Goal: Task Accomplishment & Management: Manage account settings

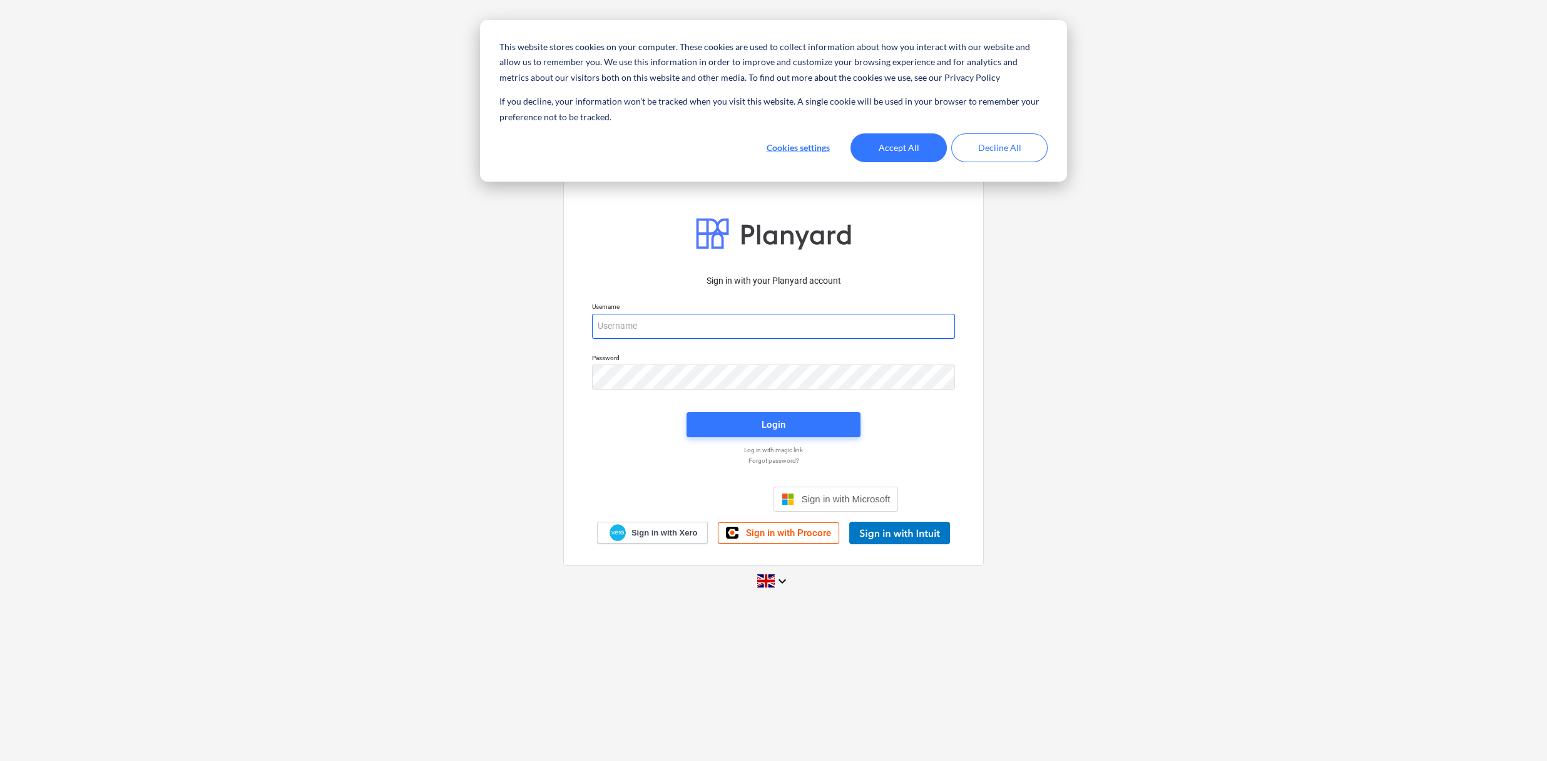
type input "[EMAIL_ADDRESS][DOMAIN_NAME]"
click at [887, 155] on button "Accept All" at bounding box center [899, 147] width 96 height 29
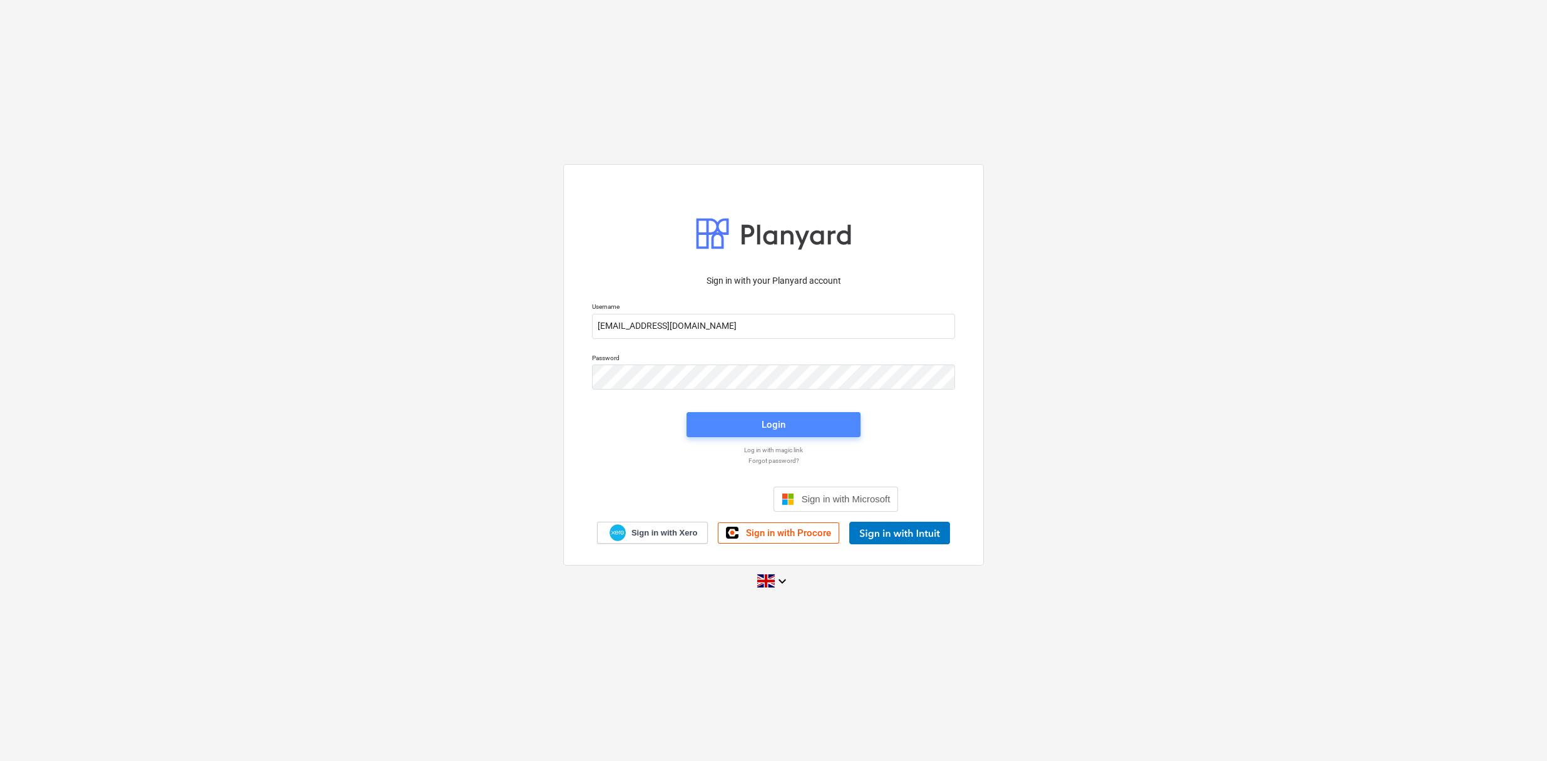
click at [809, 413] on button "Login" at bounding box center [774, 424] width 174 height 25
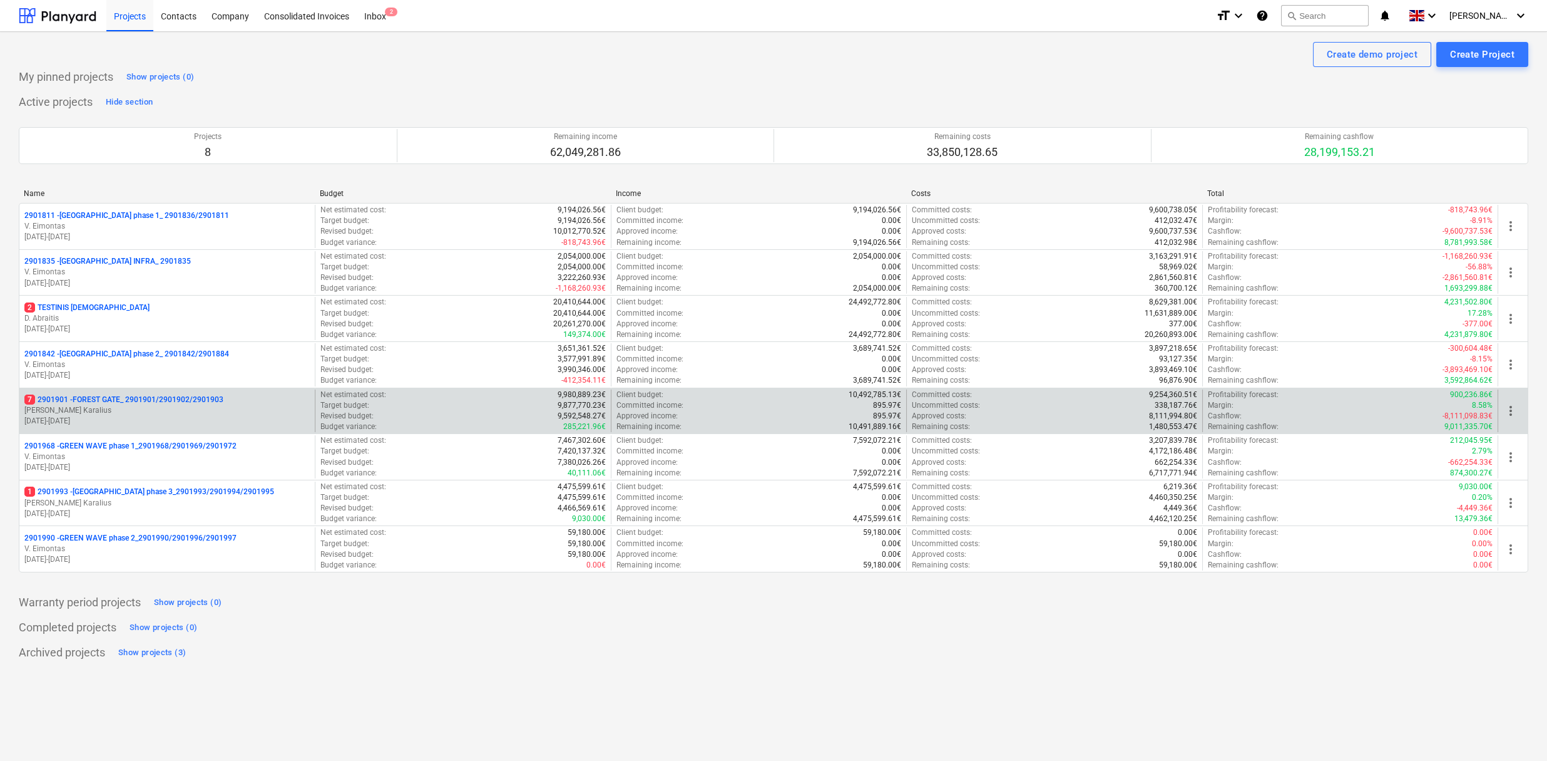
click at [180, 391] on div "7 2901901 - FOREST GATE_ 2901901/2901902/2901903 J. Karalius [DATE] - [DATE]" at bounding box center [166, 410] width 295 height 43
drag, startPoint x: 180, startPoint y: 391, endPoint x: 186, endPoint y: 401, distance: 11.5
click at [186, 401] on p "7 2901901 - FOREST GATE_ 2901901/2901902/2901903" at bounding box center [123, 399] width 199 height 11
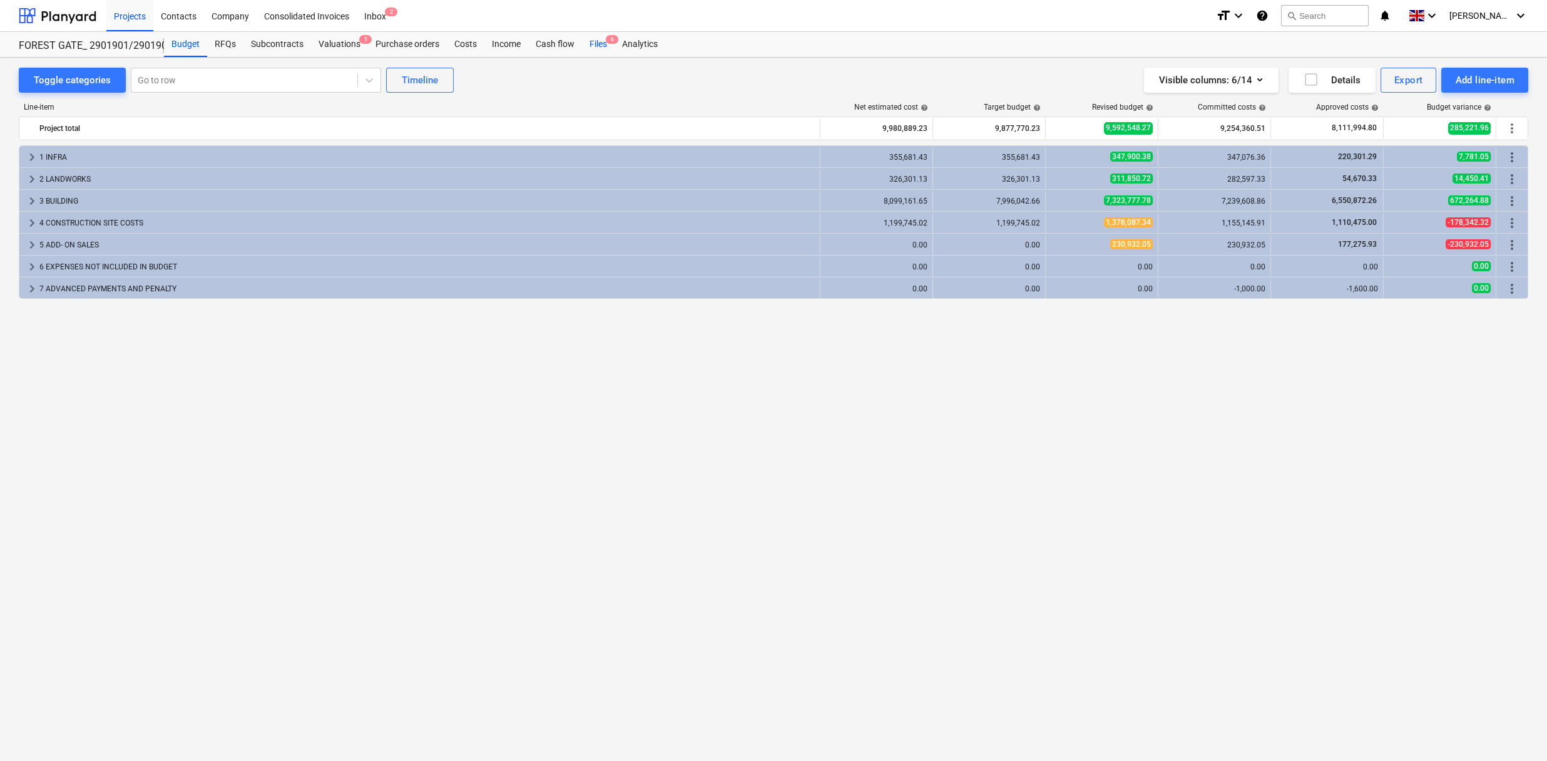
click at [590, 44] on div "Files 6" at bounding box center [598, 44] width 33 height 25
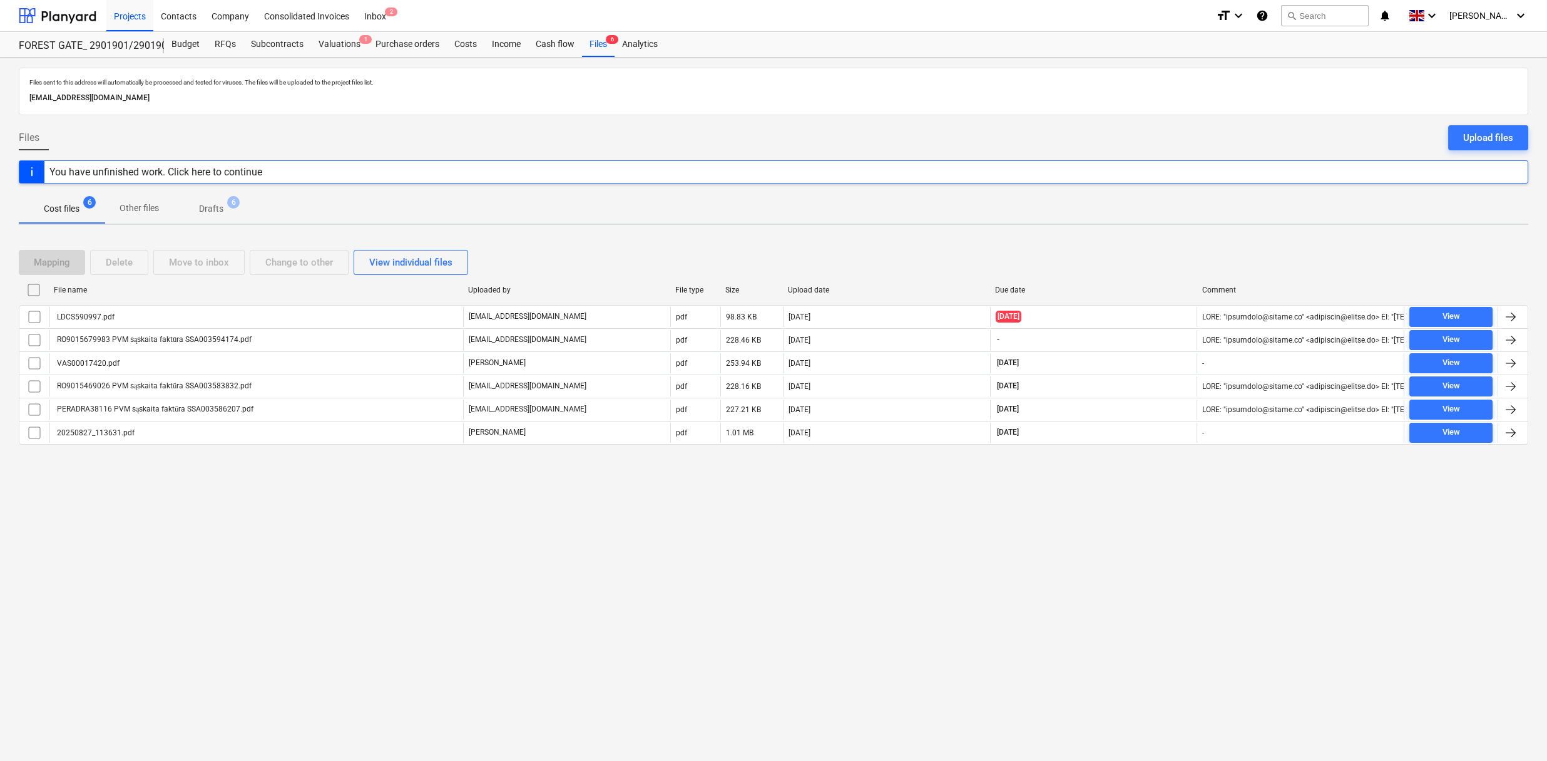
click at [1466, 140] on div "Upload files" at bounding box center [1489, 138] width 50 height 16
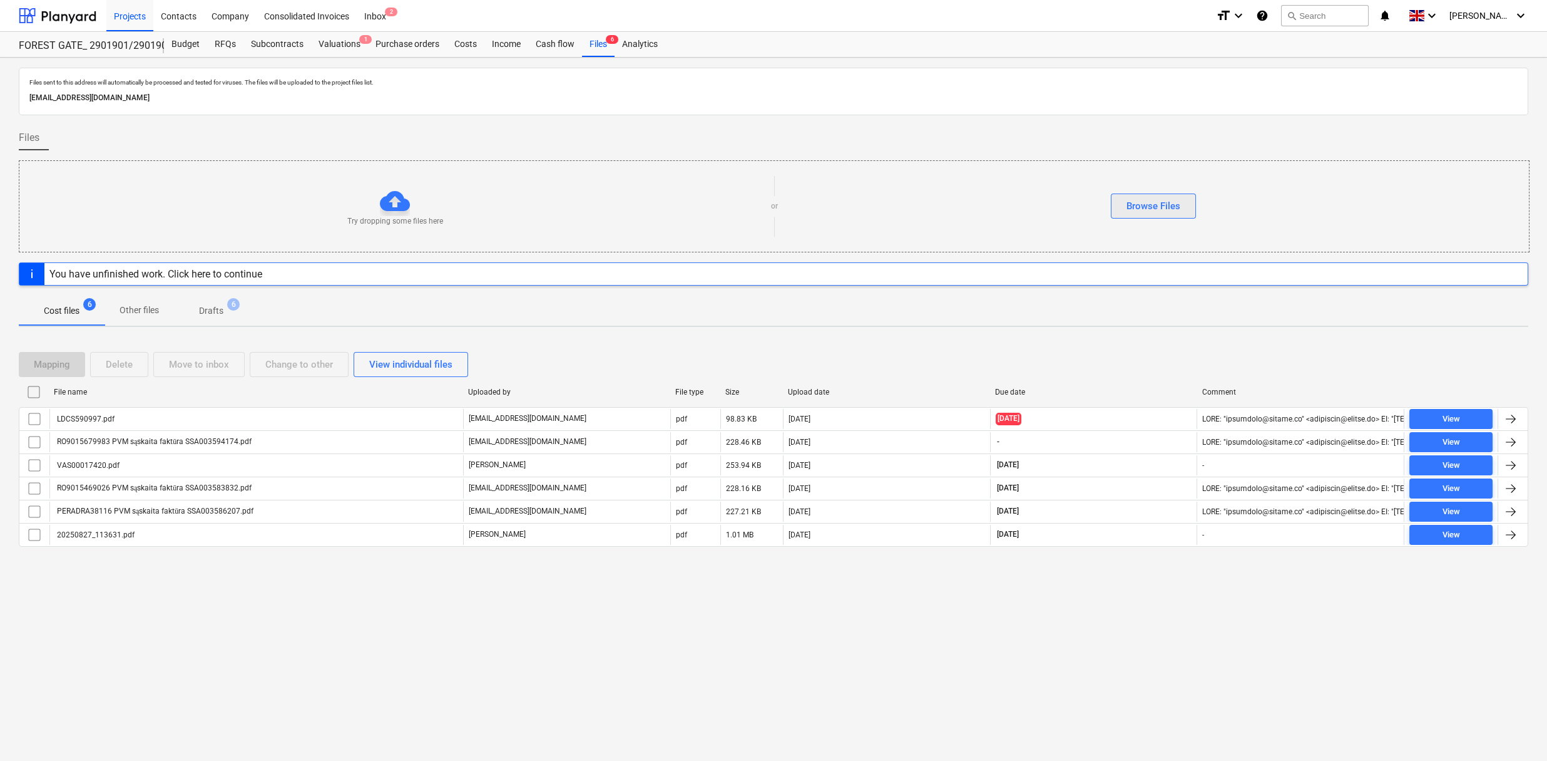
click at [1144, 215] on button "Browse Files" at bounding box center [1153, 205] width 85 height 25
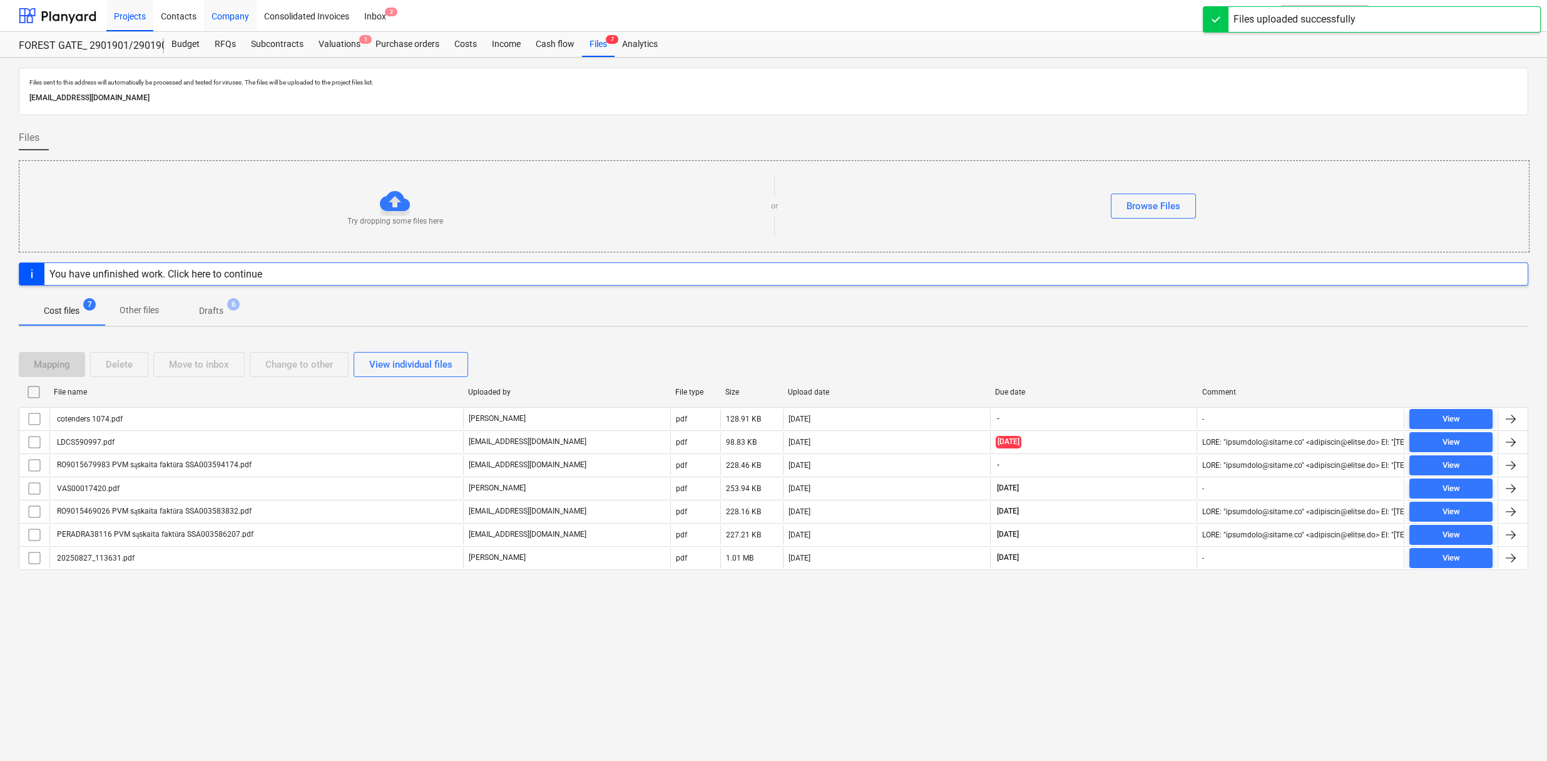
click at [227, 16] on div "Company" at bounding box center [230, 15] width 53 height 32
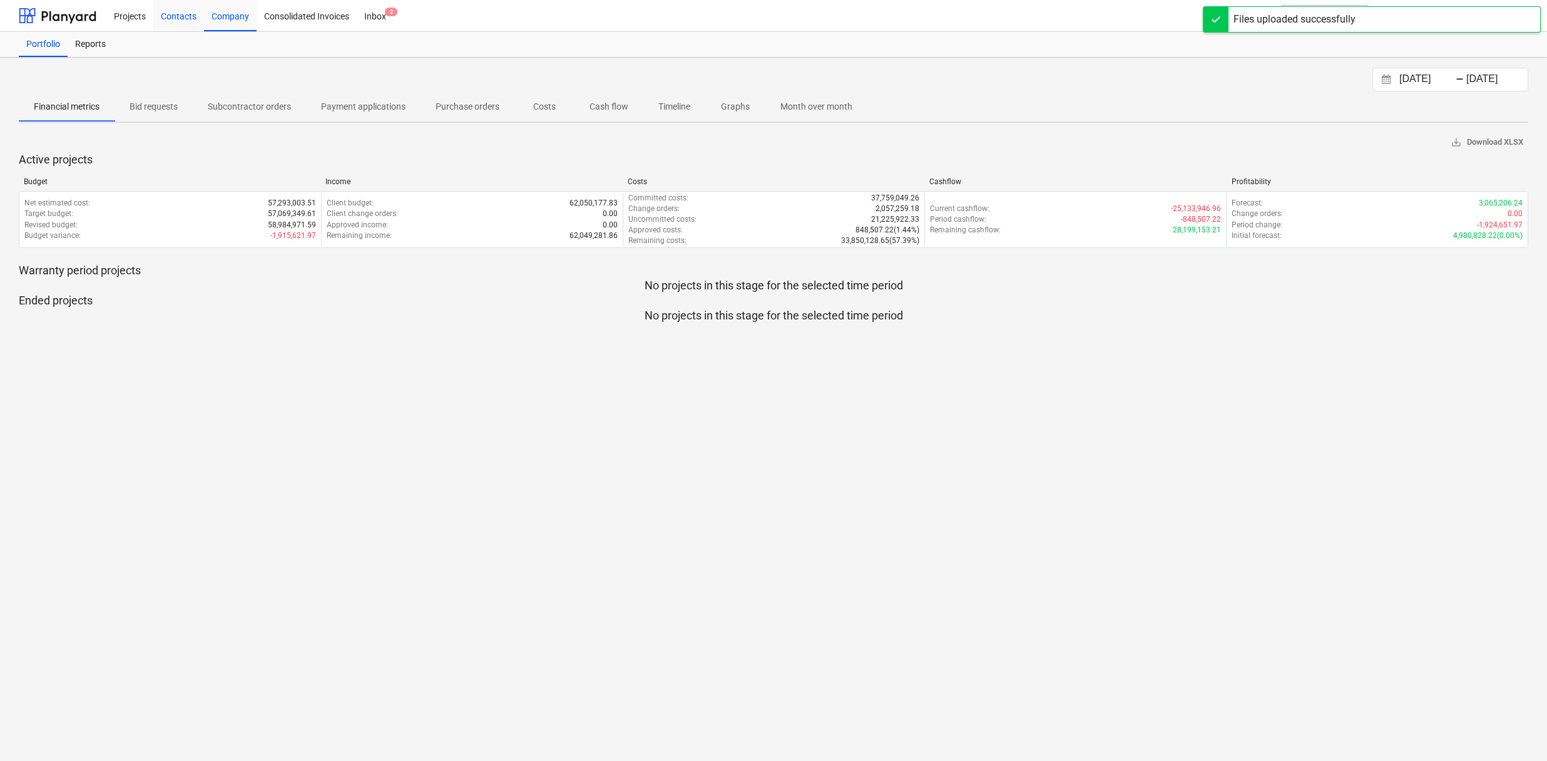
click at [169, 16] on div "Contacts" at bounding box center [178, 15] width 51 height 32
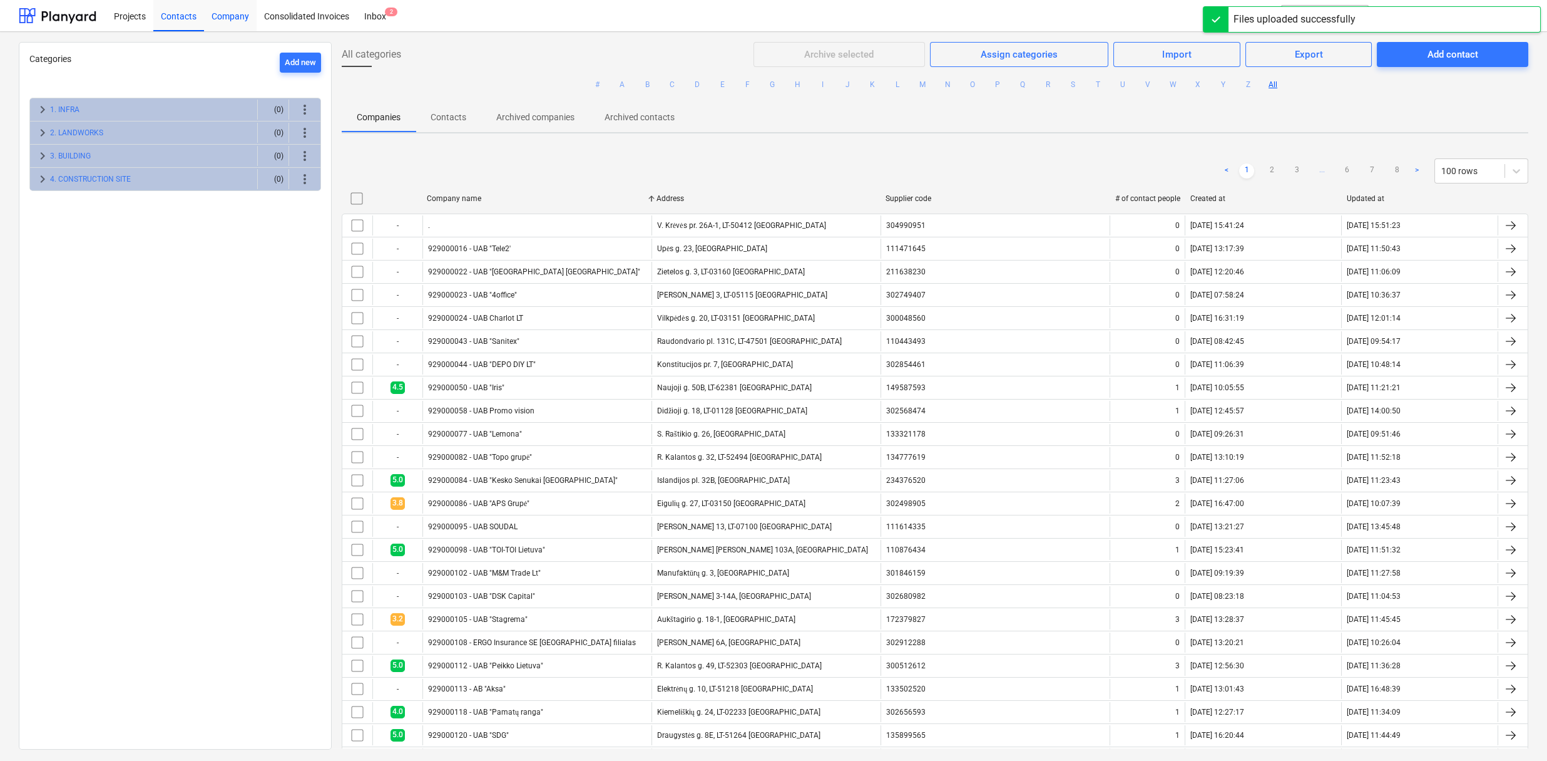
click at [230, 21] on div "Company" at bounding box center [230, 15] width 53 height 32
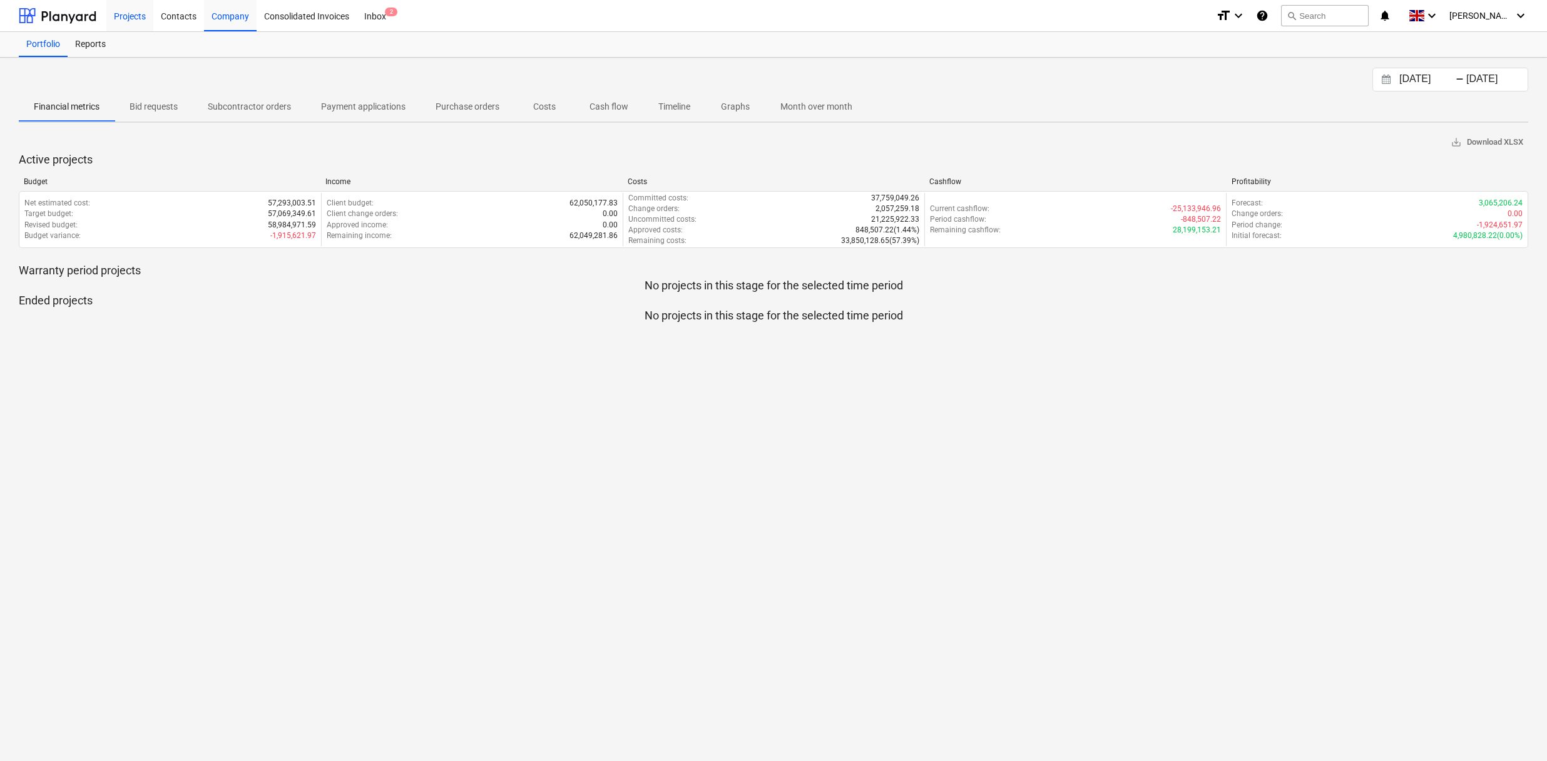
click at [115, 14] on div "Projects" at bounding box center [129, 15] width 47 height 32
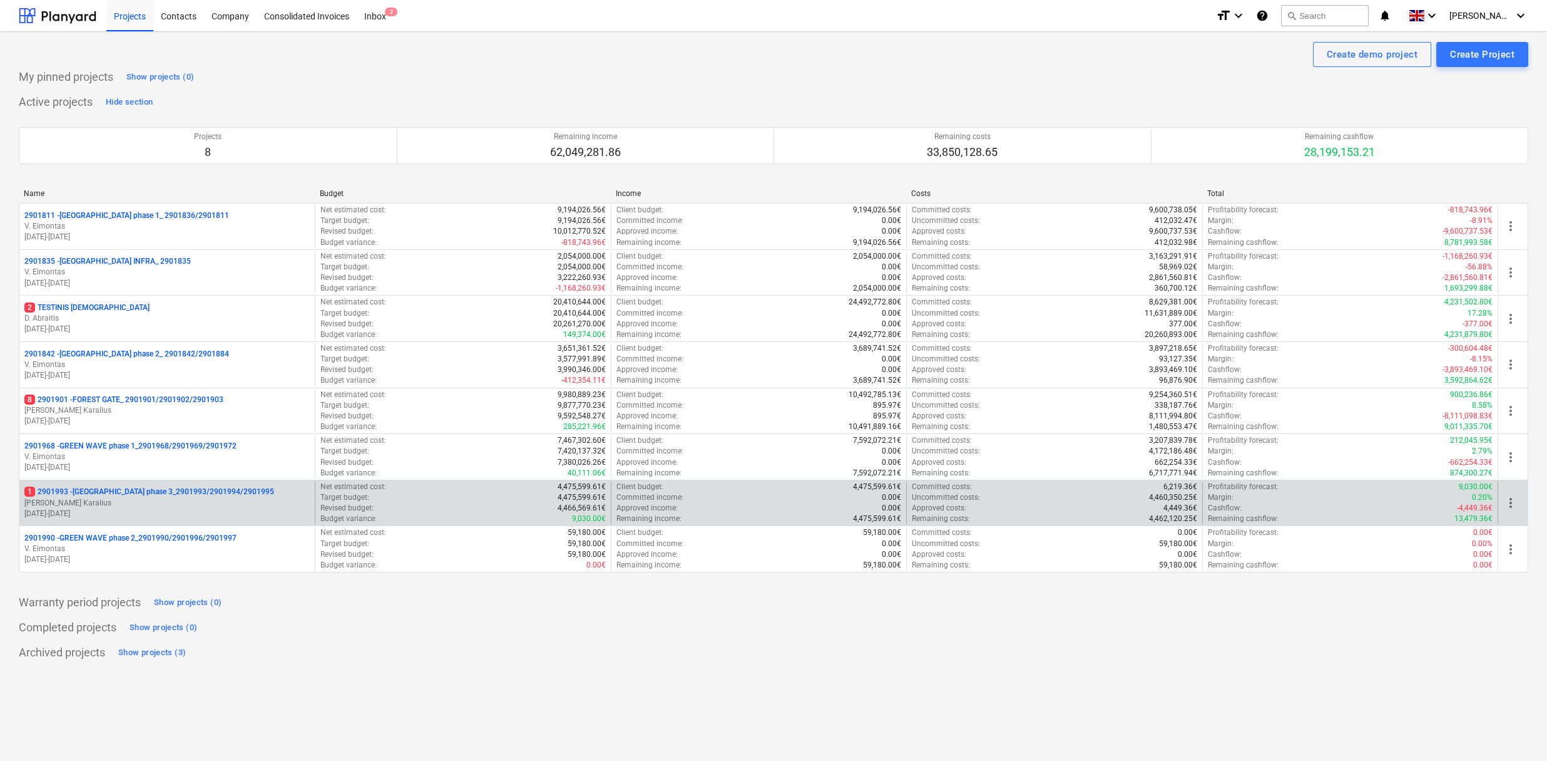
click at [176, 490] on p "1 2901993 - [GEOGRAPHIC_DATA] phase 3_2901993/2901994/2901995" at bounding box center [149, 491] width 250 height 11
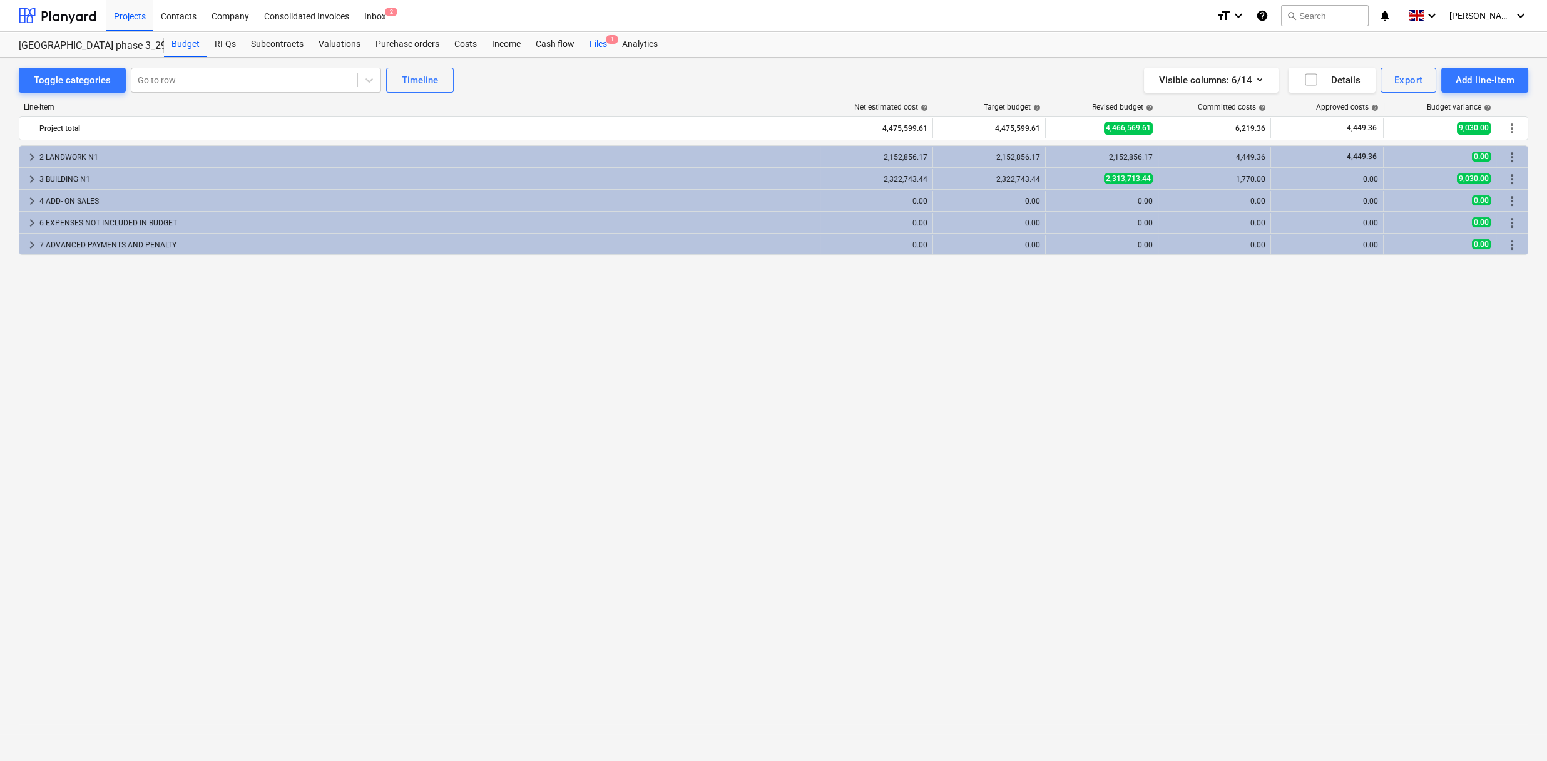
click at [606, 43] on span "1" at bounding box center [612, 39] width 13 height 9
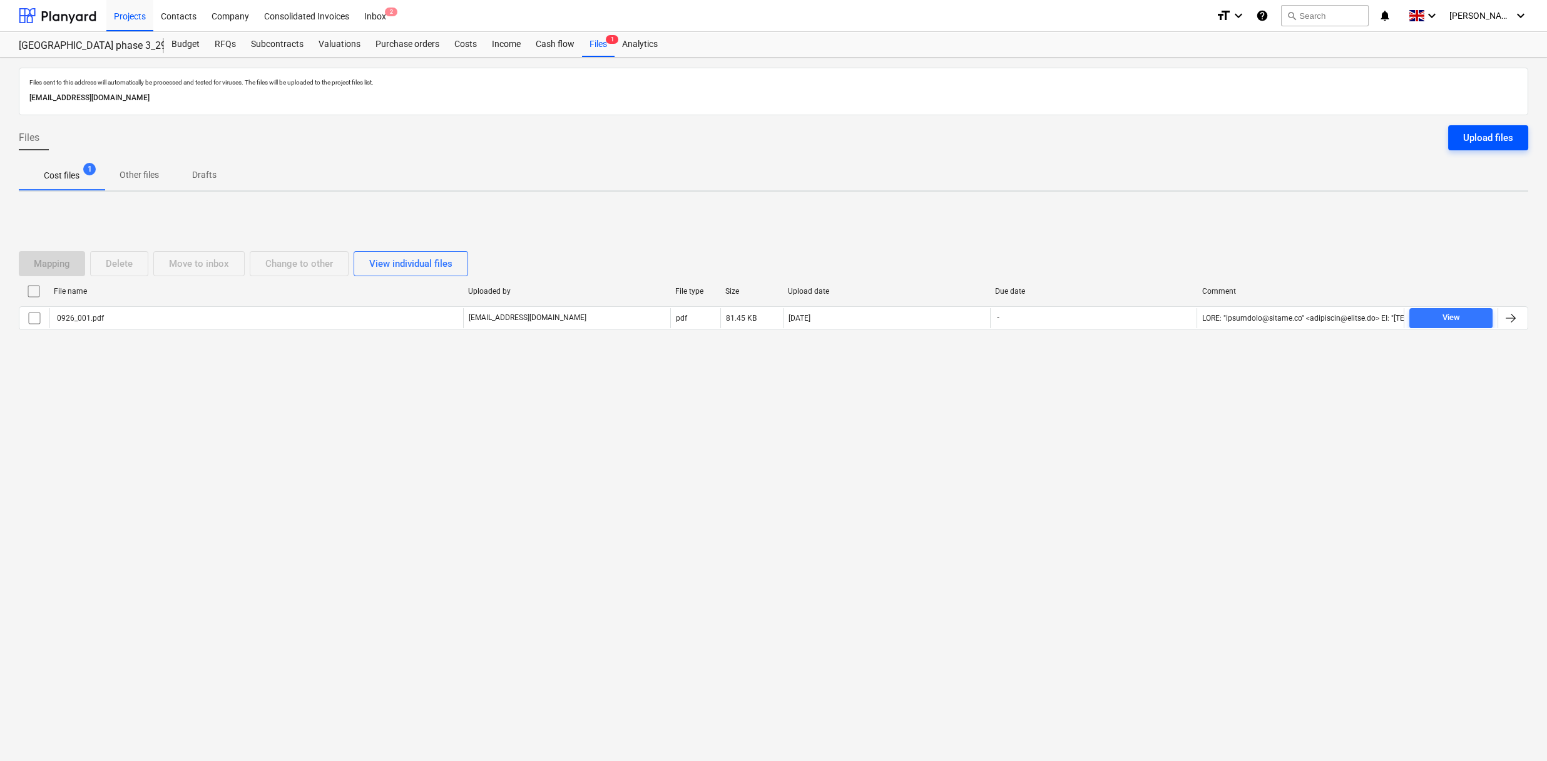
click at [1482, 143] on div "Upload files" at bounding box center [1489, 138] width 50 height 16
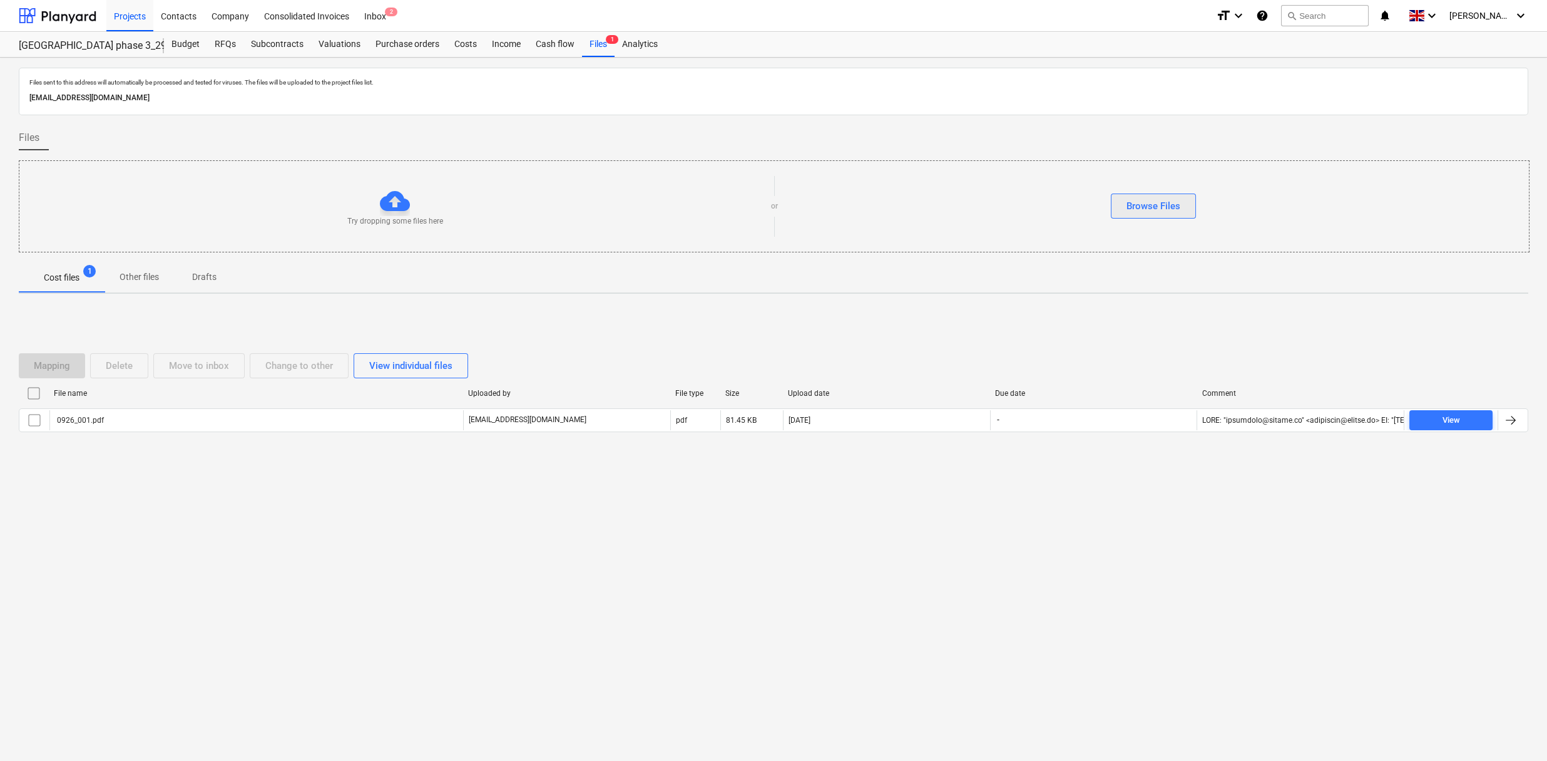
click at [1112, 205] on button "Browse Files" at bounding box center [1153, 205] width 85 height 25
